Goal: Check status: Check status

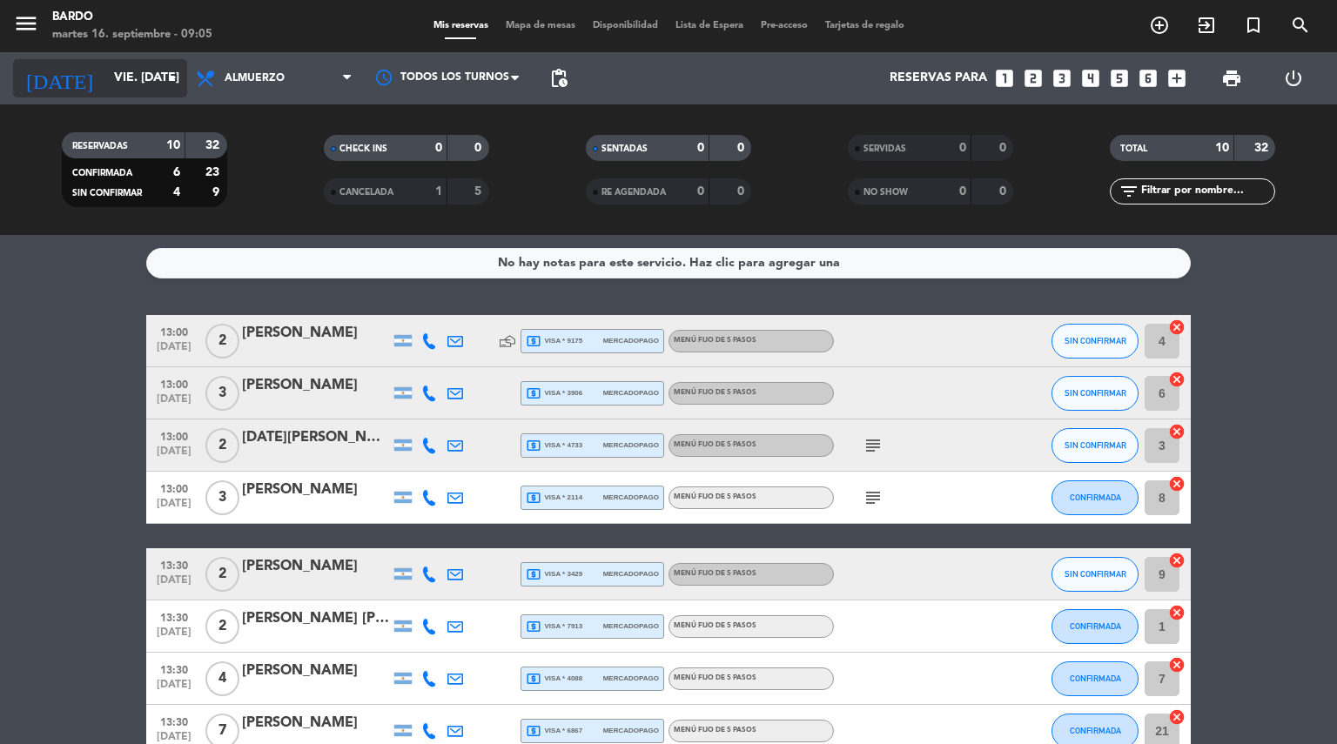
click at [178, 75] on icon "arrow_drop_down" at bounding box center [172, 78] width 21 height 21
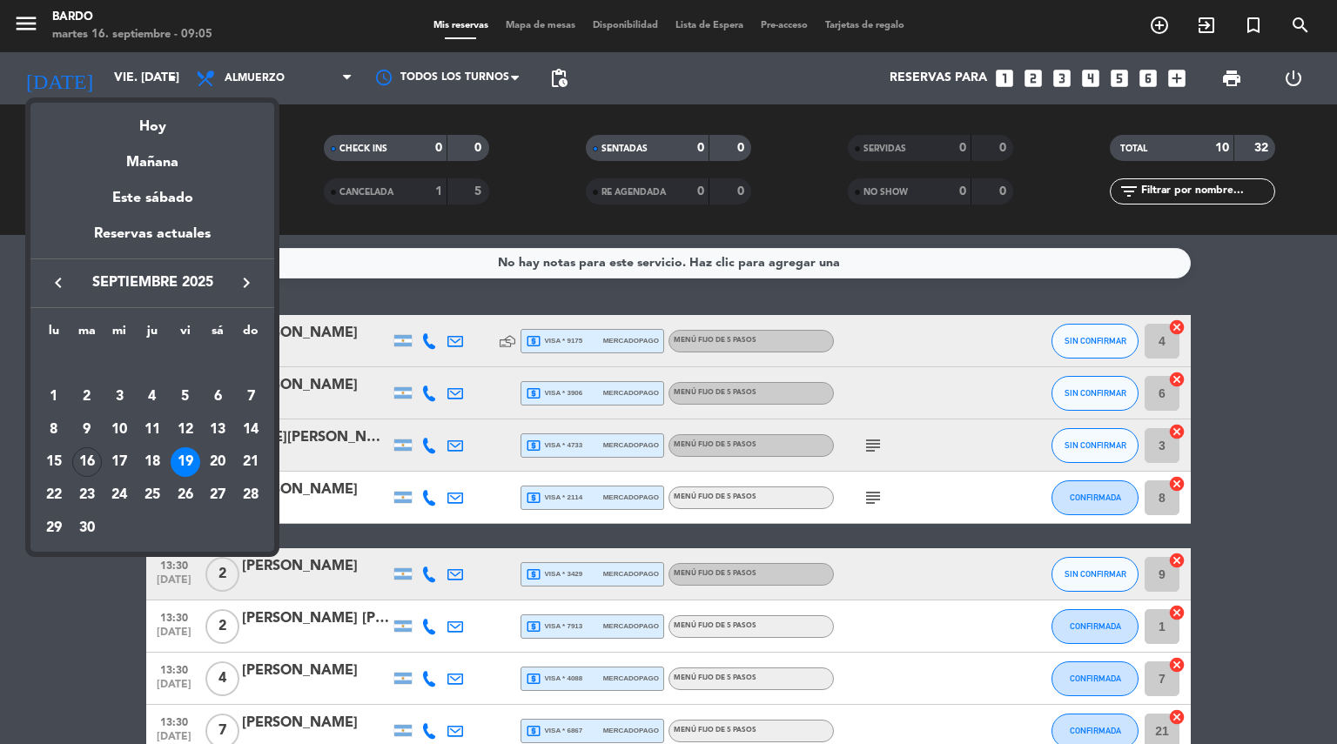
click at [244, 281] on icon "keyboard_arrow_right" at bounding box center [246, 282] width 21 height 21
click at [216, 396] on div "4" at bounding box center [218, 397] width 30 height 30
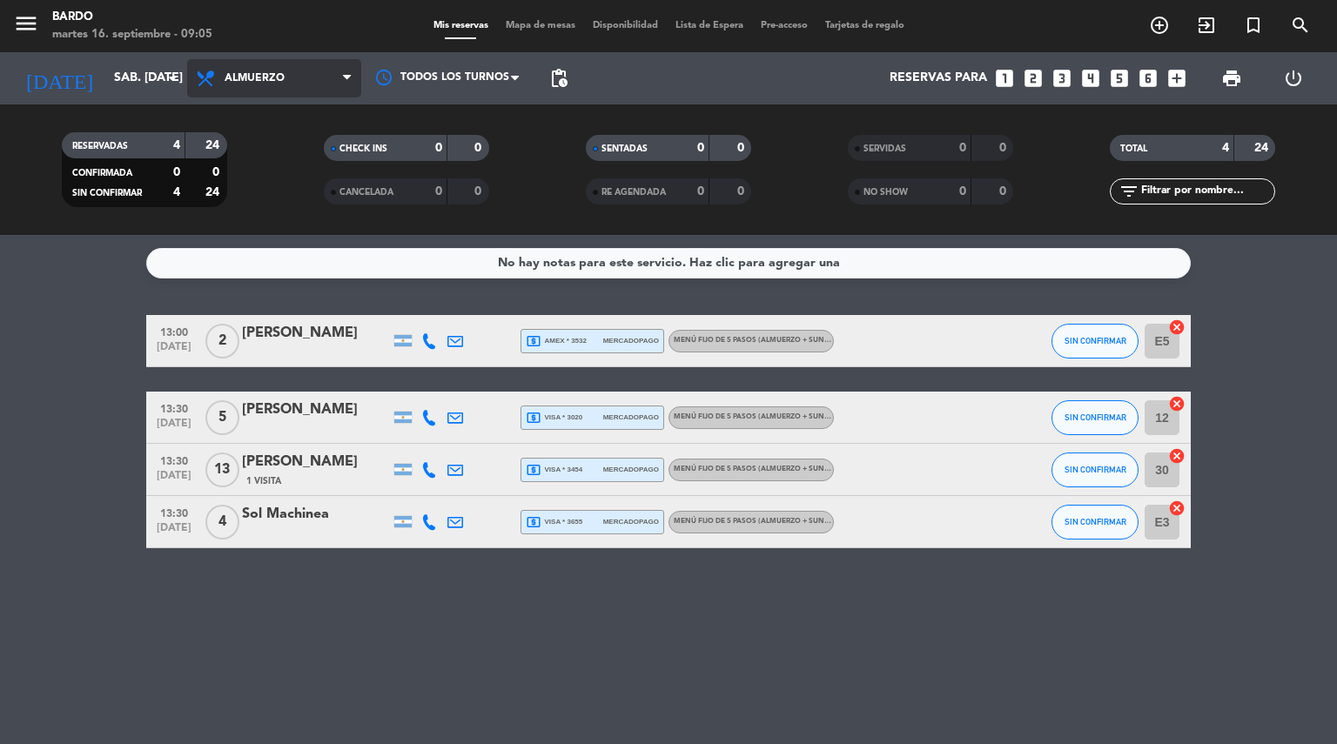
click at [345, 84] on icon at bounding box center [347, 78] width 8 height 14
click at [282, 187] on div "menu [PERSON_NAME] 16. septiembre - 09:05 Mis reservas Mapa de mesas Disponibil…" at bounding box center [668, 117] width 1337 height 235
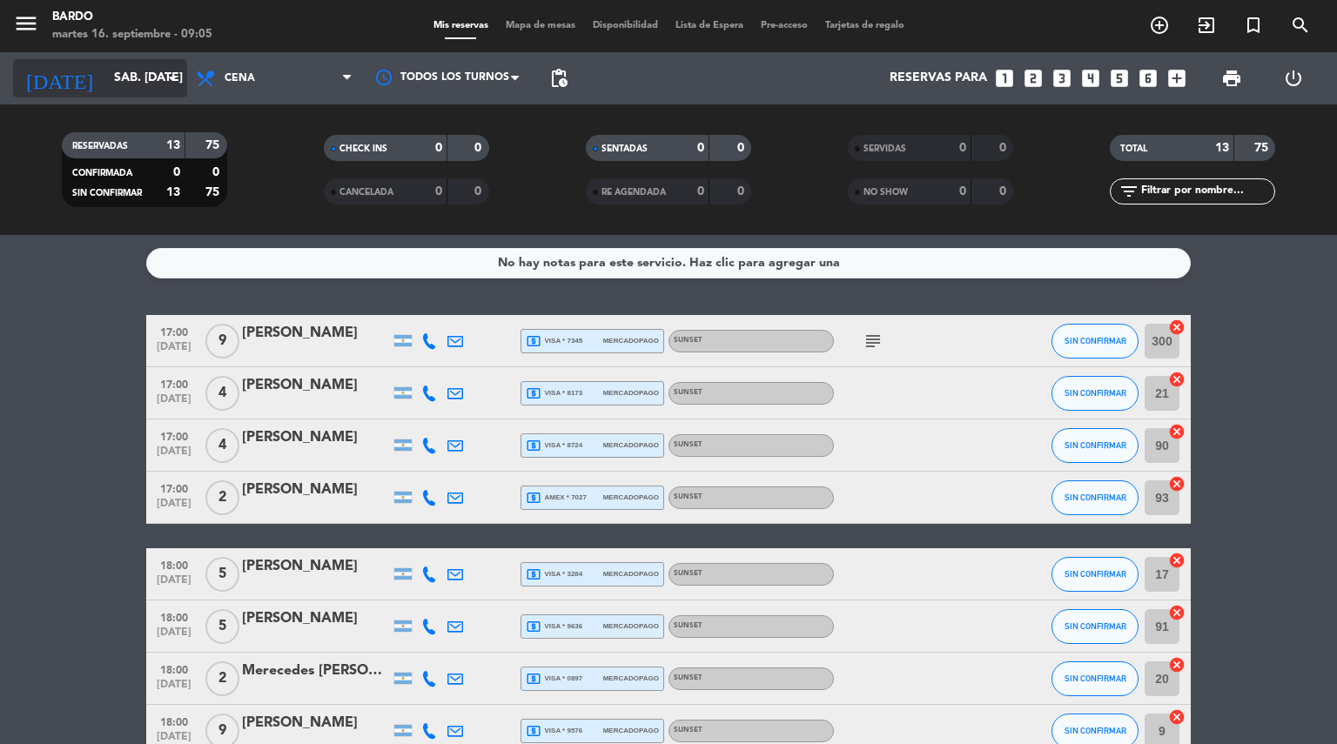
click at [173, 89] on input "sáb. [DATE]" at bounding box center [187, 78] width 165 height 31
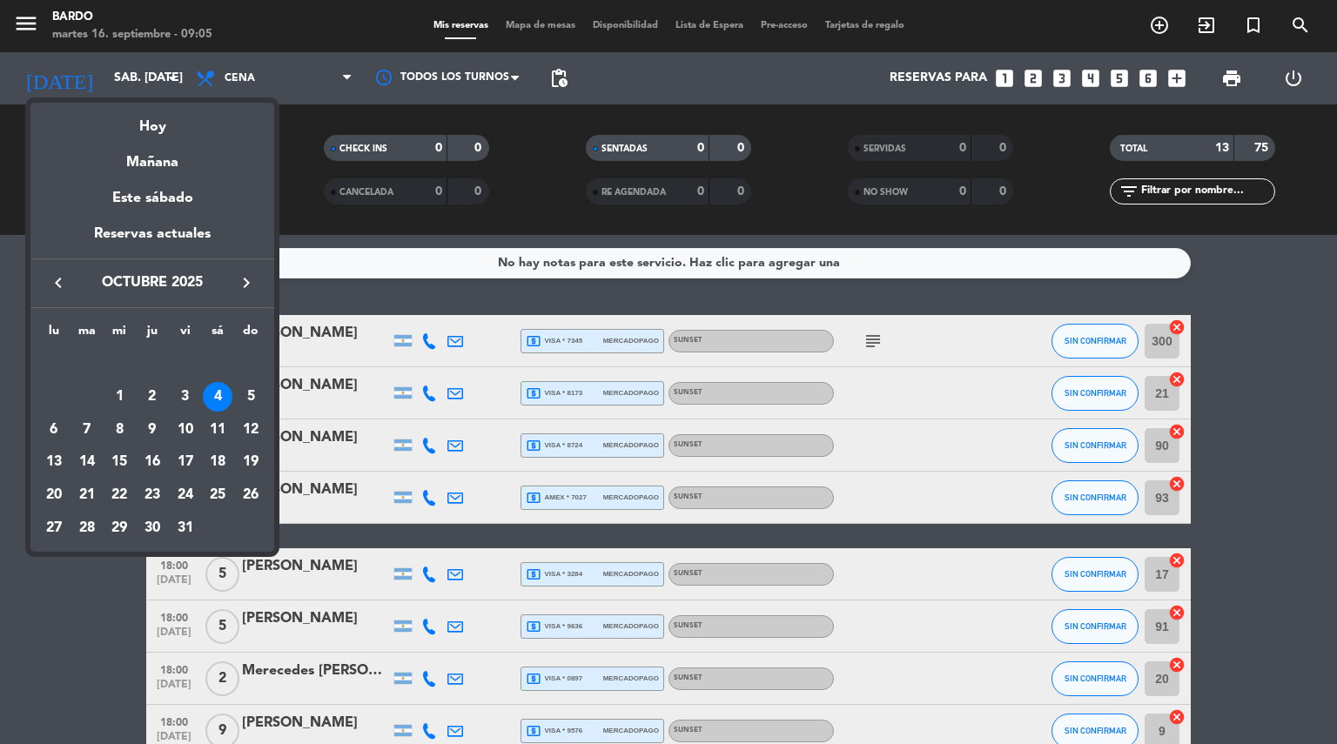
click at [251, 281] on icon "keyboard_arrow_right" at bounding box center [246, 282] width 21 height 21
click at [61, 281] on icon "keyboard_arrow_left" at bounding box center [58, 282] width 21 height 21
click at [251, 282] on icon "keyboard_arrow_right" at bounding box center [246, 282] width 21 height 21
click at [59, 279] on icon "keyboard_arrow_left" at bounding box center [58, 282] width 21 height 21
click at [214, 493] on div "25" at bounding box center [218, 496] width 30 height 30
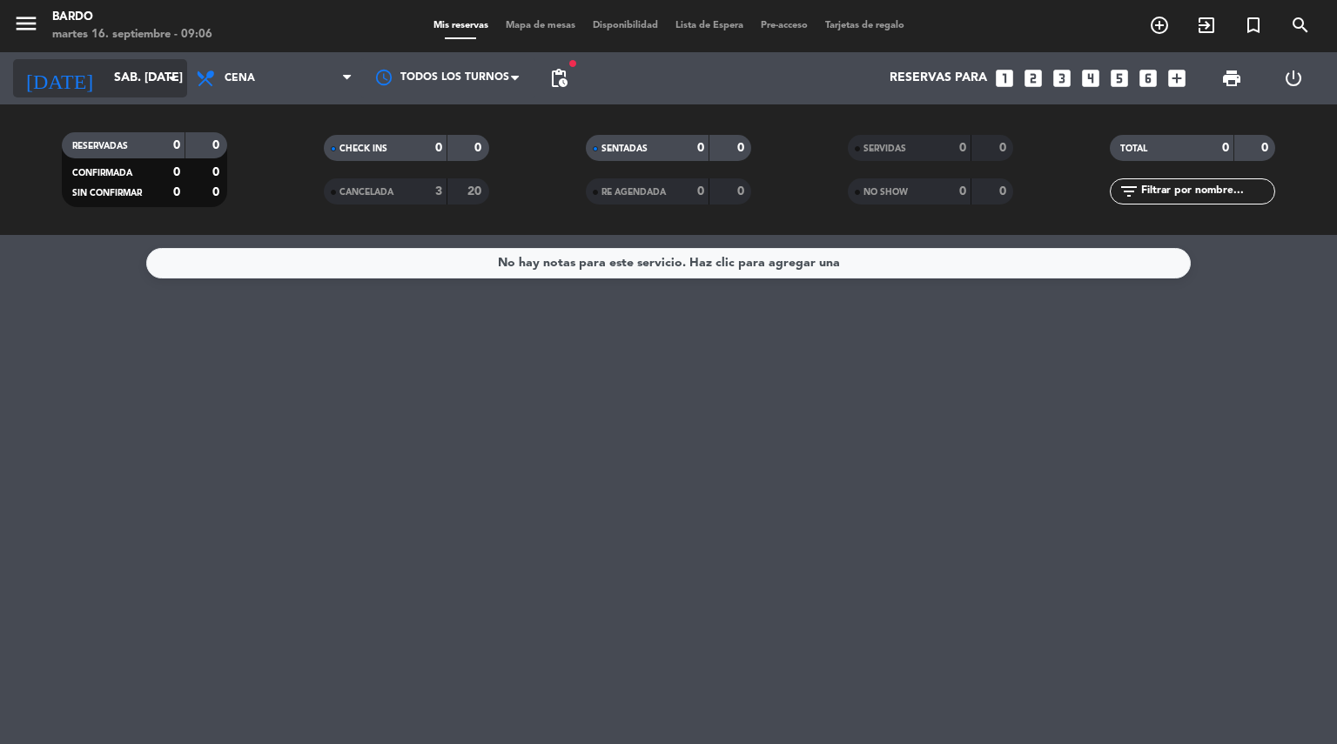
click at [176, 84] on icon "arrow_drop_down" at bounding box center [172, 78] width 21 height 21
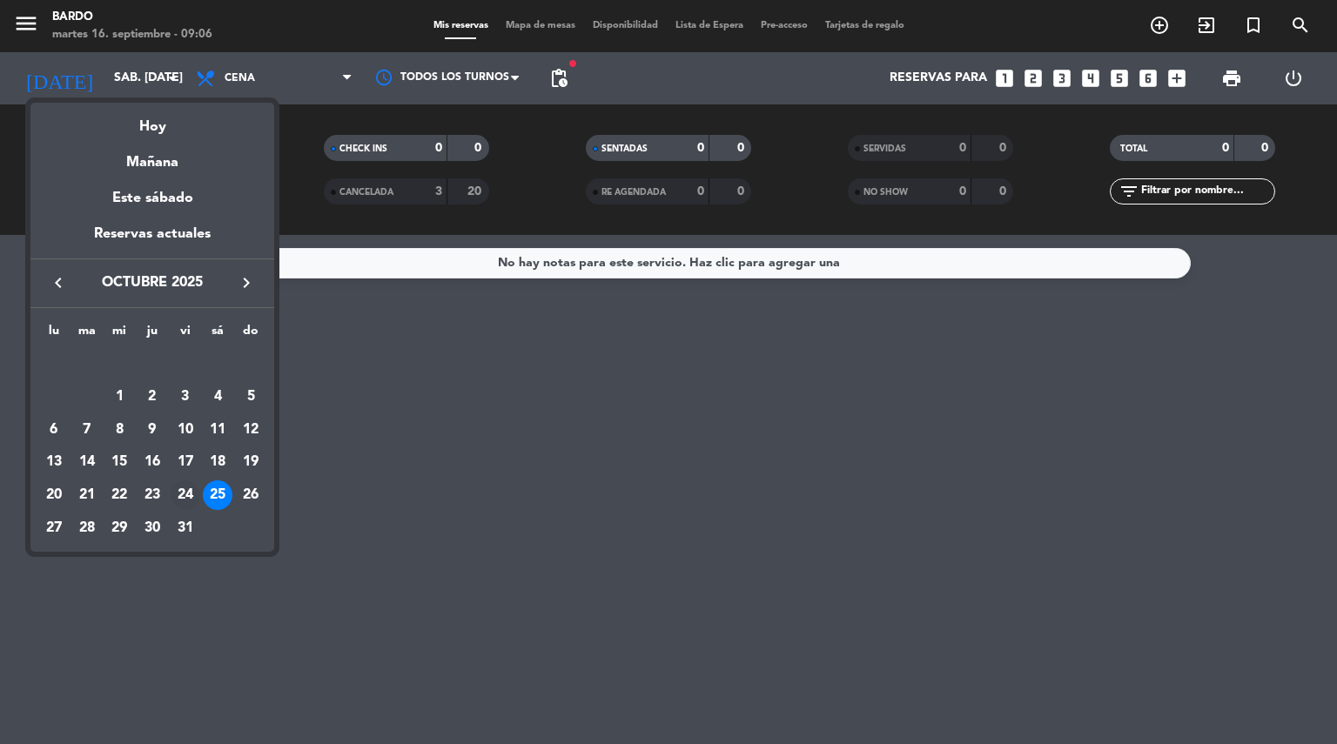
click at [185, 497] on div "24" at bounding box center [186, 496] width 30 height 30
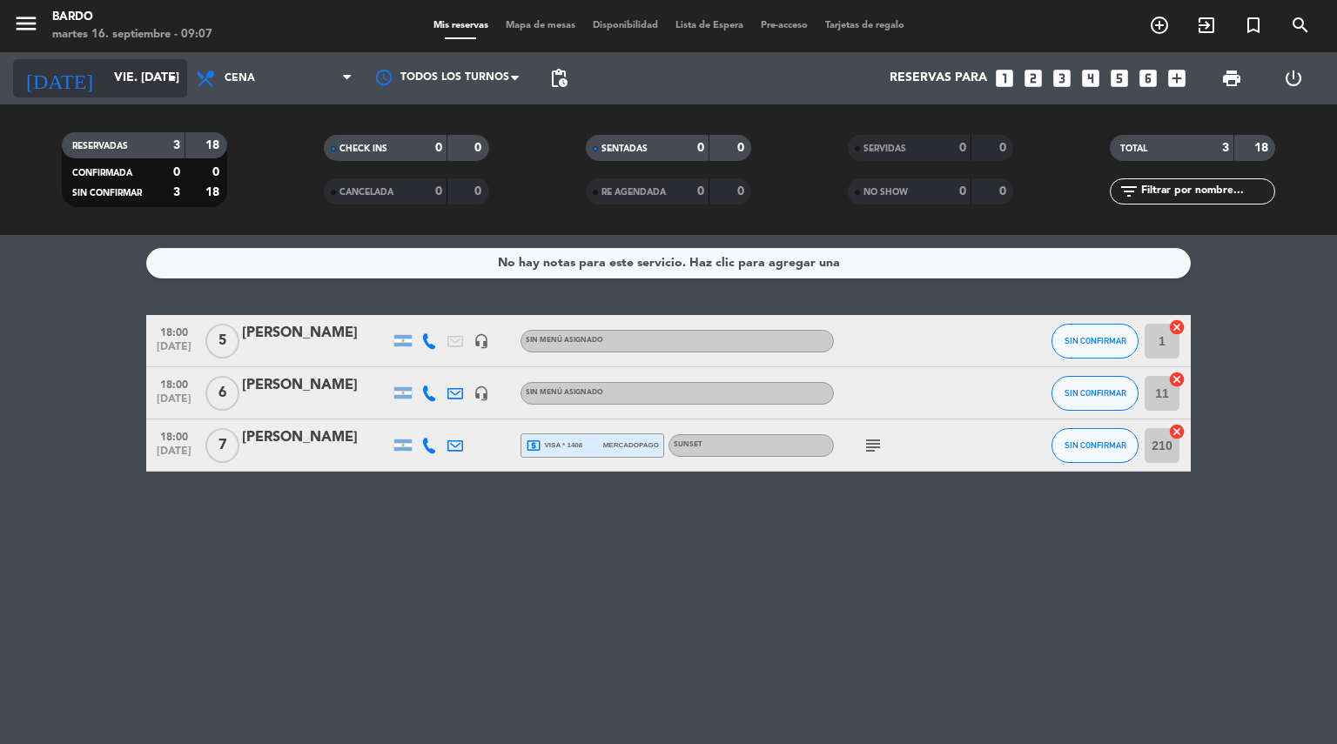
click at [175, 83] on icon "arrow_drop_down" at bounding box center [172, 78] width 21 height 21
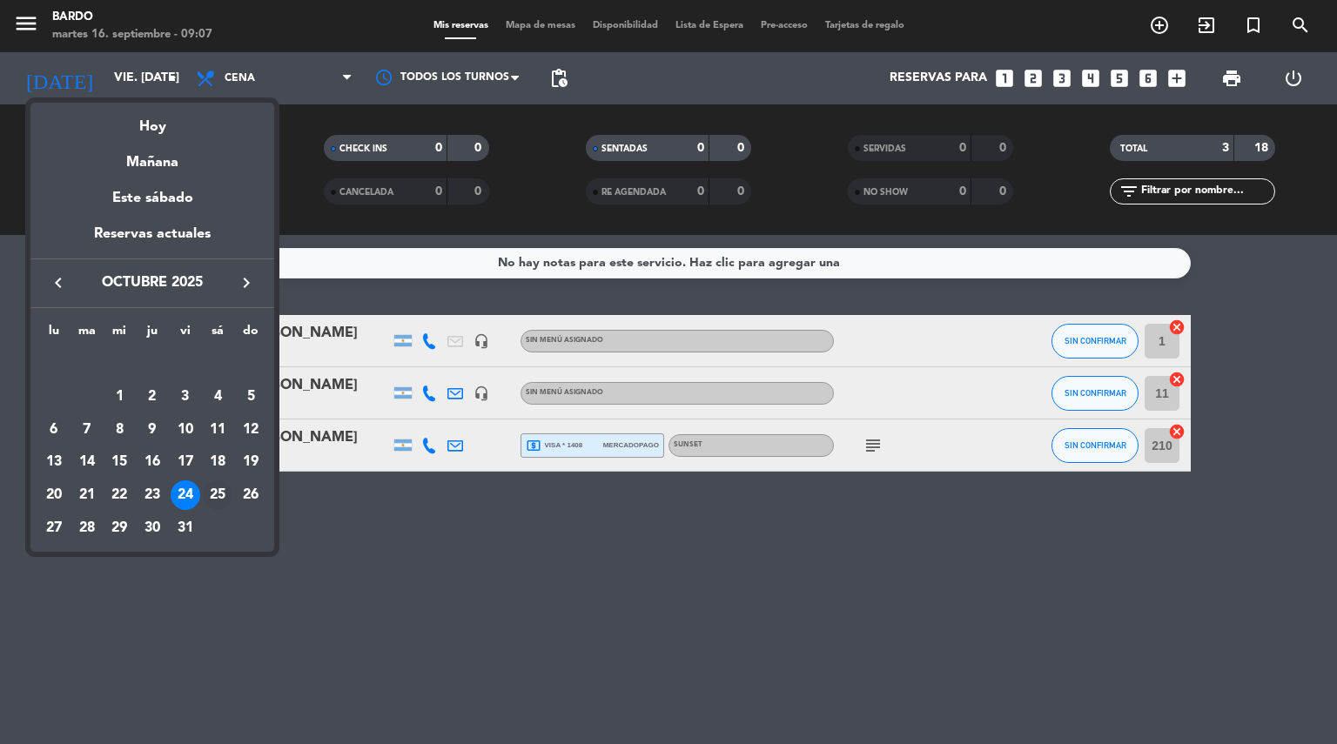
click at [219, 495] on div "25" at bounding box center [218, 496] width 30 height 30
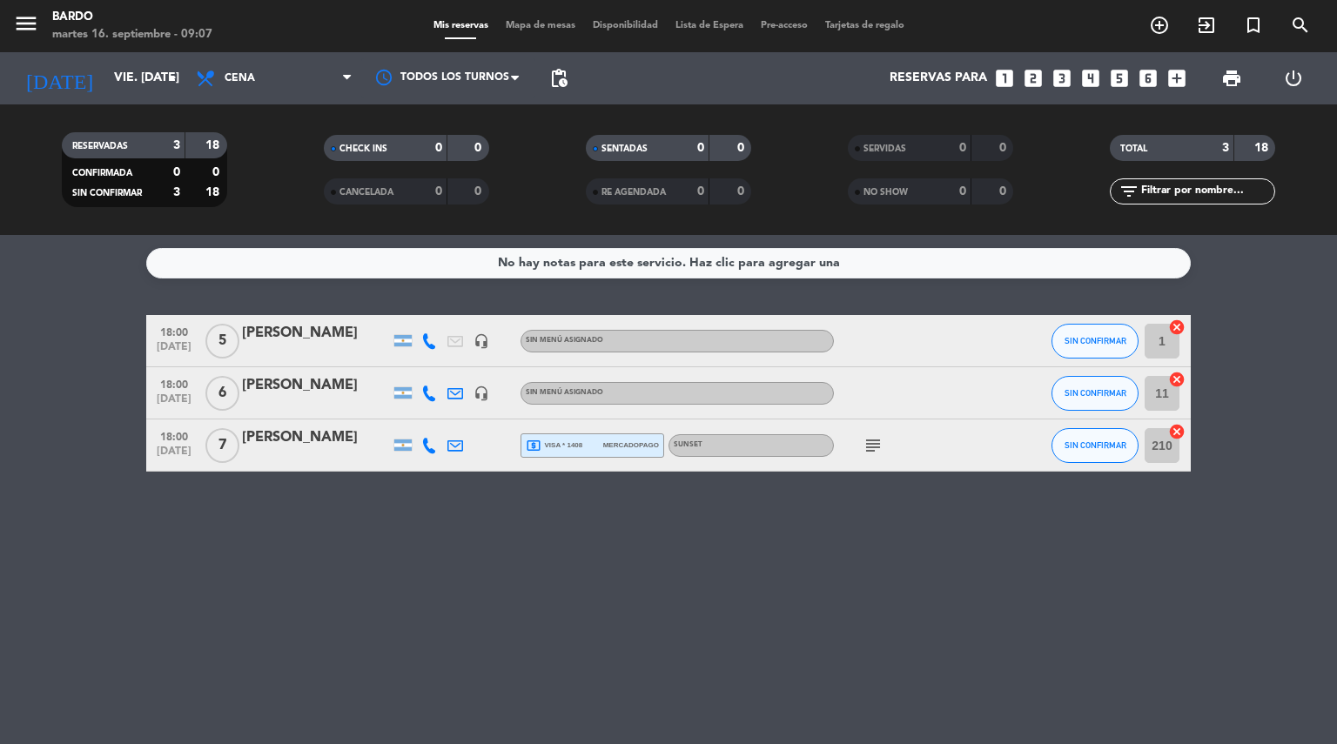
type input "sáb. [DATE]"
